Goal: Find specific page/section: Find specific page/section

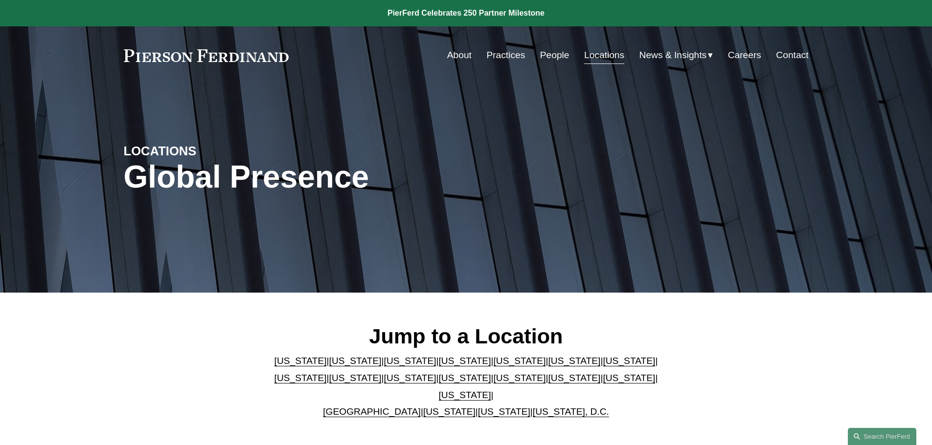
click at [491, 390] on link "[US_STATE]" at bounding box center [465, 395] width 52 height 10
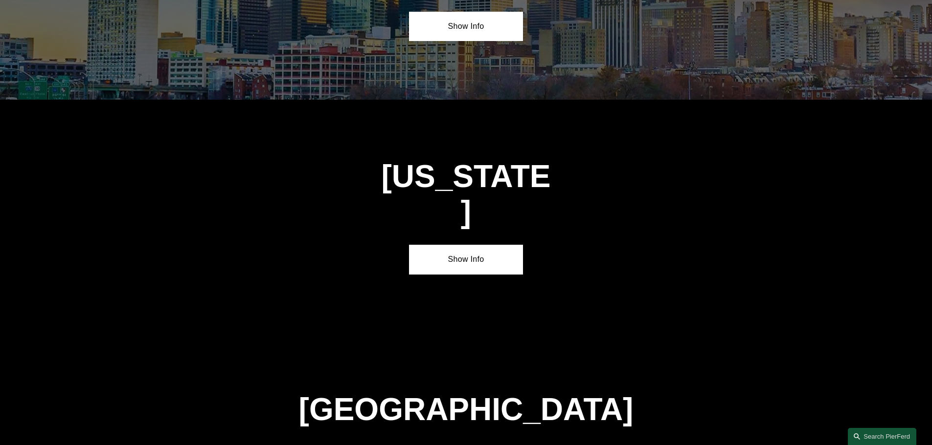
scroll to position [3328, 0]
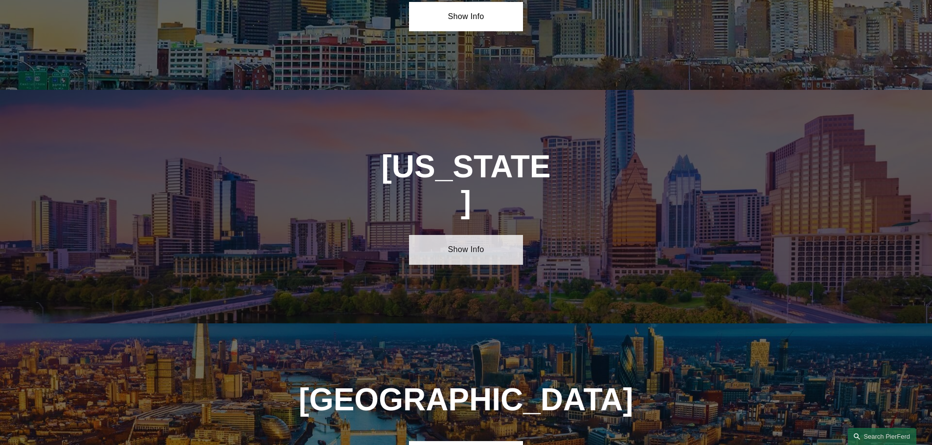
click at [444, 235] on link "Show Info" at bounding box center [466, 249] width 114 height 29
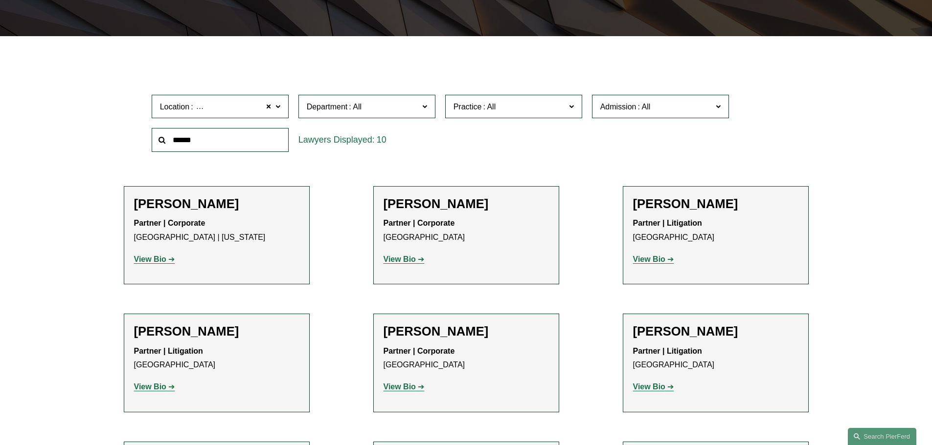
scroll to position [269, 0]
